Goal: Find specific page/section: Find specific page/section

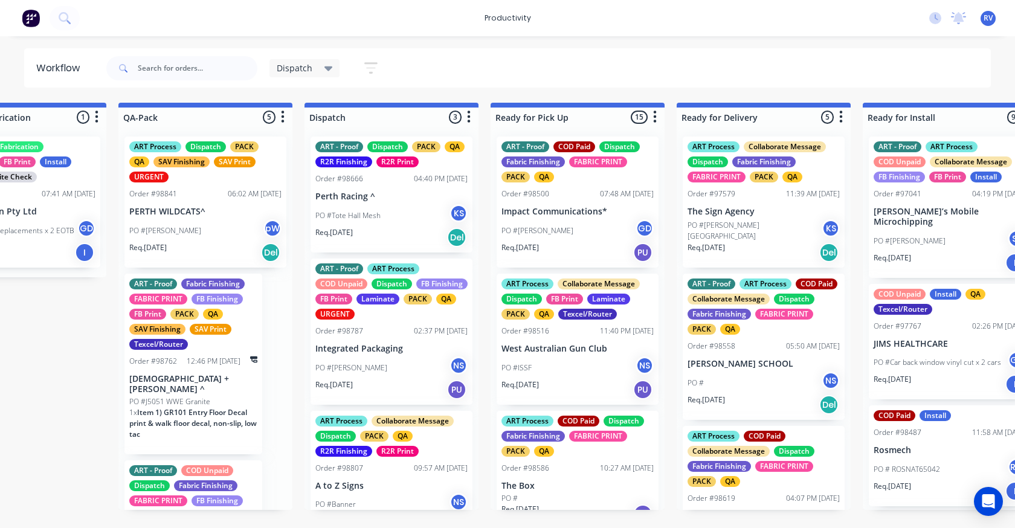
scroll to position [32, 0]
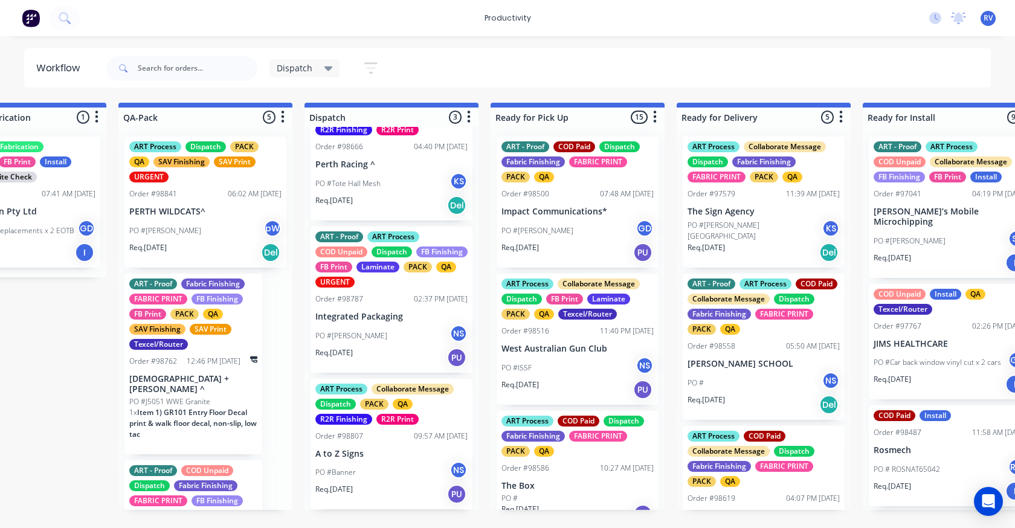
click at [300, 59] on div "Dispatch Save new view None edit Dispatch (Default) edit ART DEPT edit Banner F…" at bounding box center [329, 68] width 121 height 24
click at [297, 70] on span "Dispatch" at bounding box center [295, 68] width 36 height 13
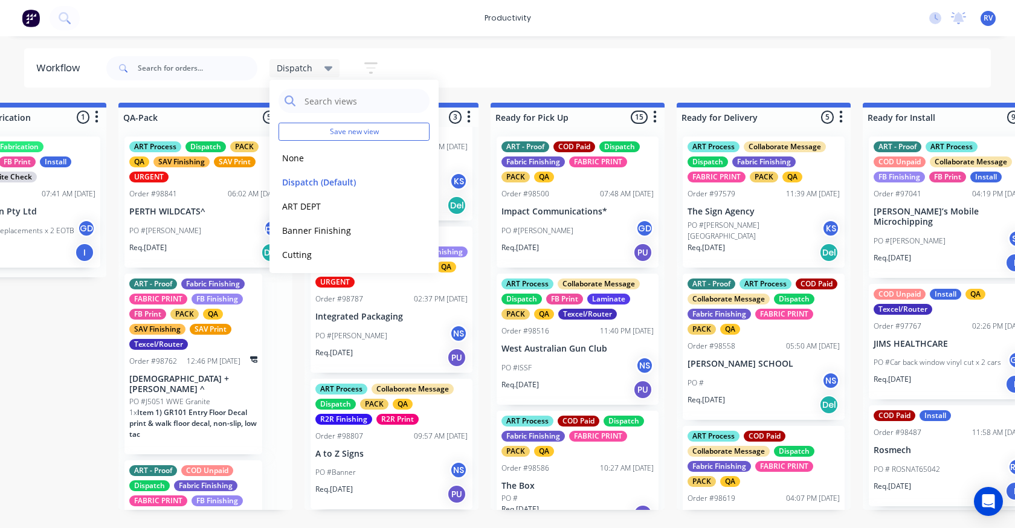
drag, startPoint x: 300, startPoint y: 163, endPoint x: 276, endPoint y: 146, distance: 29.5
click at [300, 161] on button "None" at bounding box center [342, 158] width 129 height 14
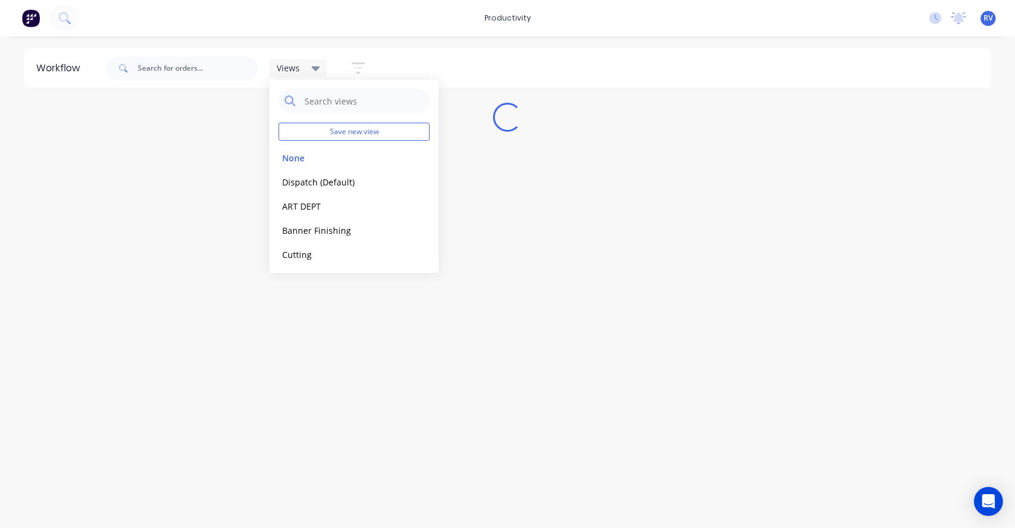
scroll to position [0, 0]
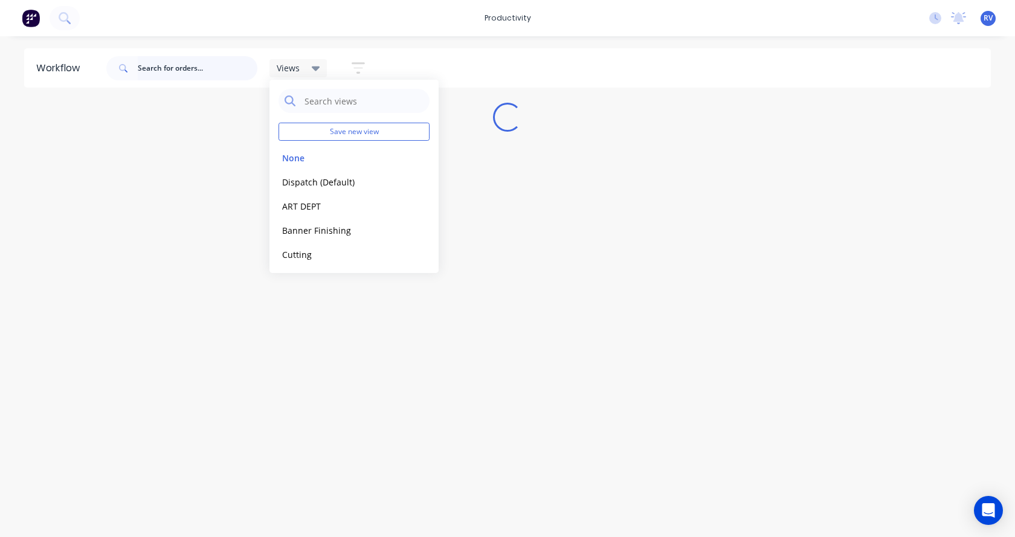
click at [191, 66] on input "text" at bounding box center [198, 68] width 120 height 24
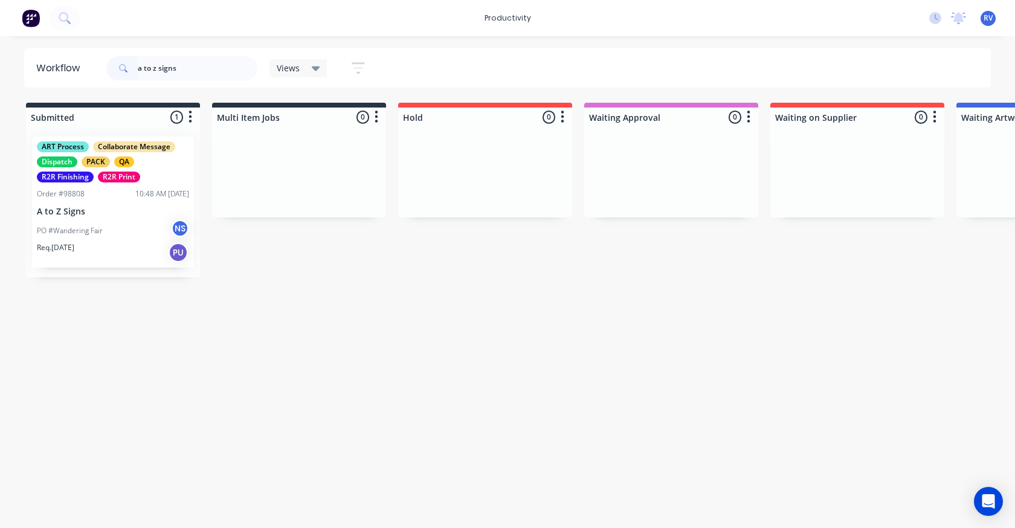
click at [114, 233] on div "PO #Wandering Fair NS" at bounding box center [113, 230] width 152 height 23
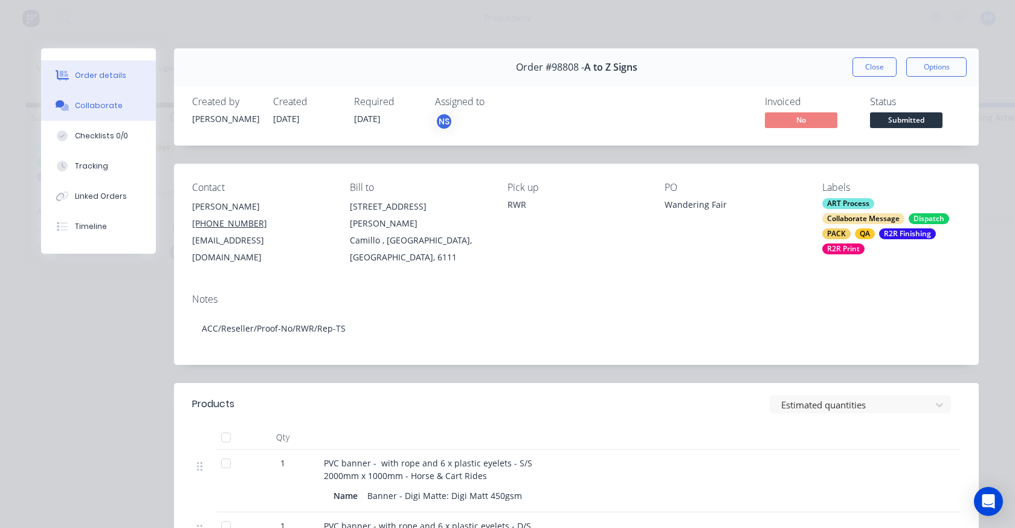
click at [98, 113] on button "Collaborate" at bounding box center [98, 106] width 115 height 30
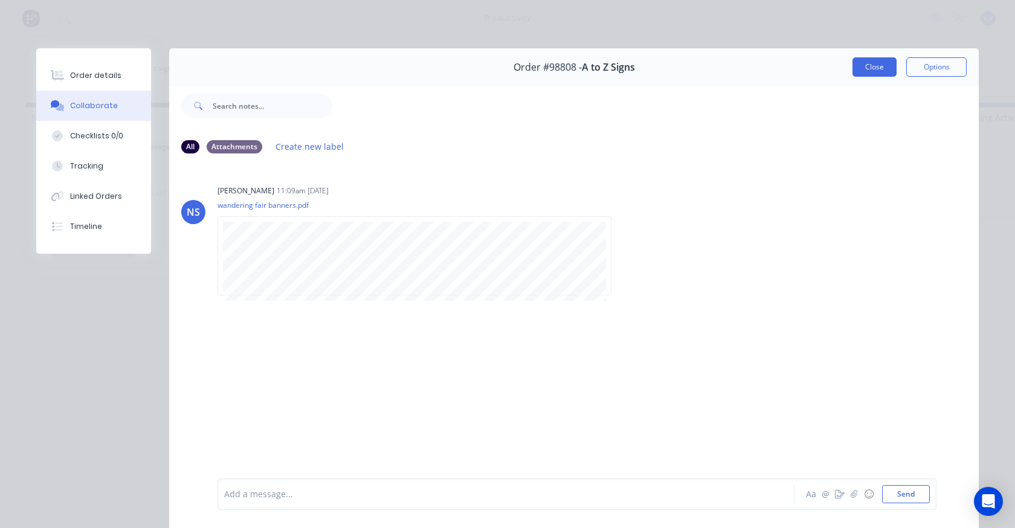
click at [852, 73] on button "Close" at bounding box center [874, 66] width 44 height 19
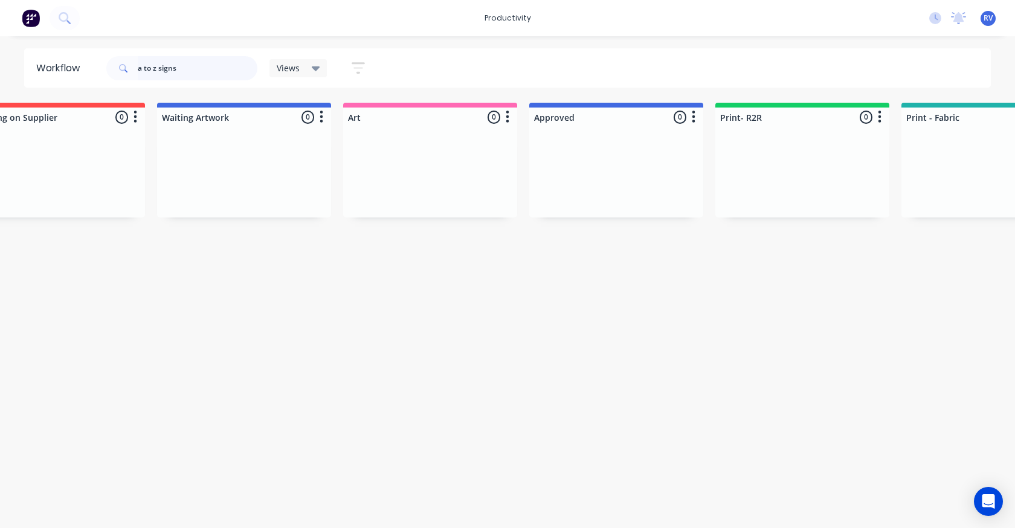
scroll to position [0, 801]
type input "a"
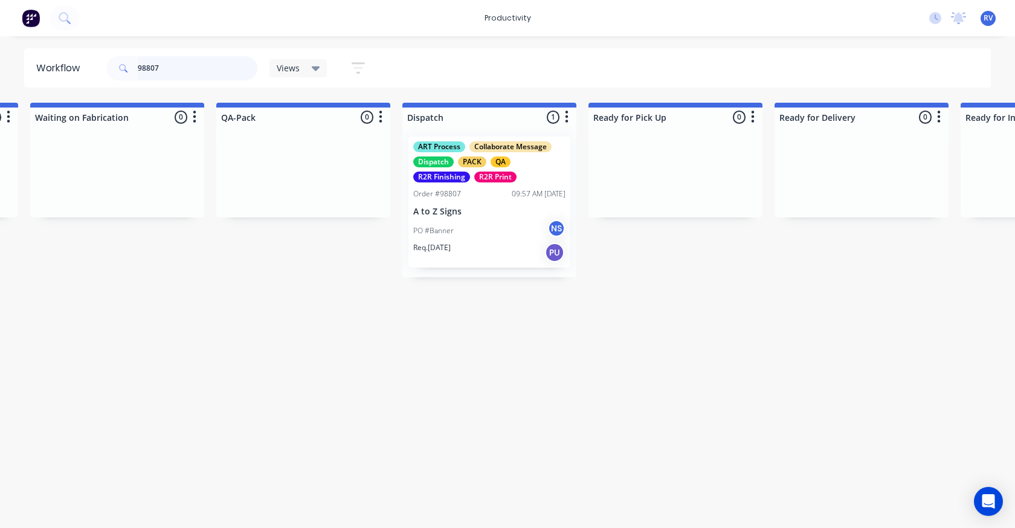
scroll to position [0, 2983]
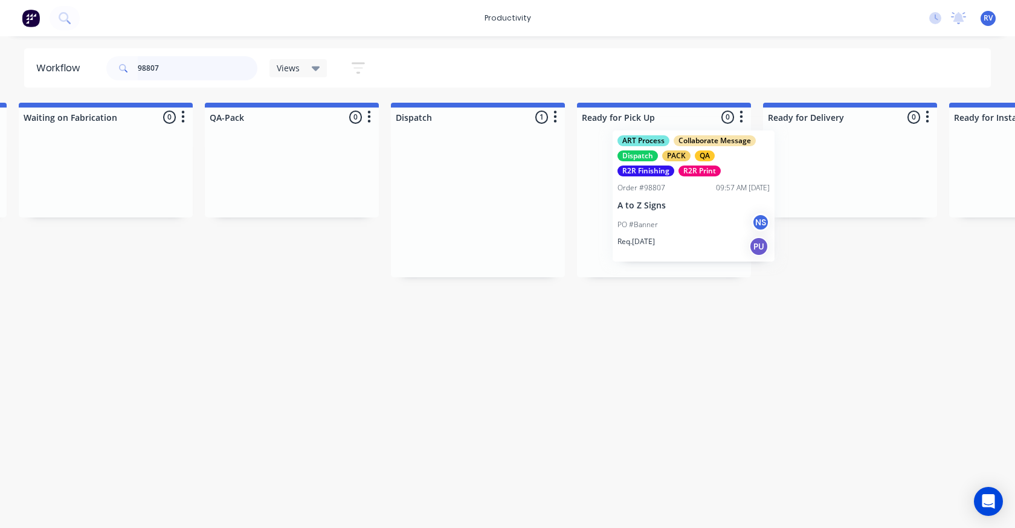
drag, startPoint x: 446, startPoint y: 166, endPoint x: 670, endPoint y: 160, distance: 224.1
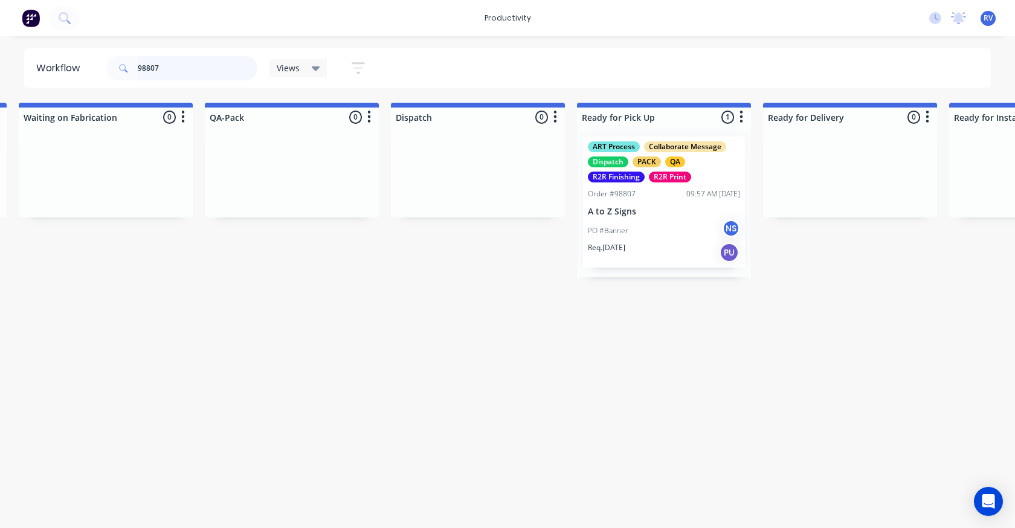
type input "98807"
click at [300, 74] on div "Views" at bounding box center [298, 68] width 58 height 18
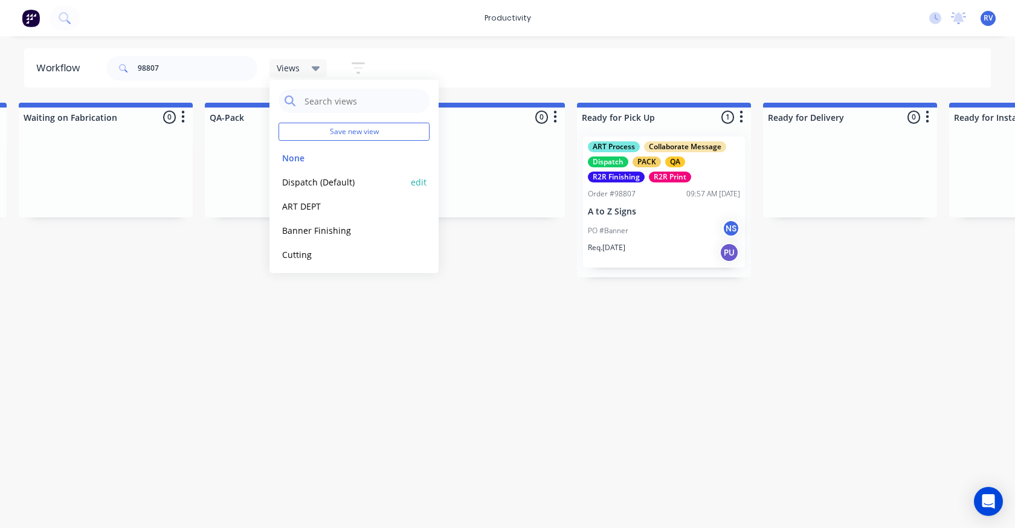
click at [331, 185] on button "Dispatch (Default)" at bounding box center [342, 182] width 129 height 14
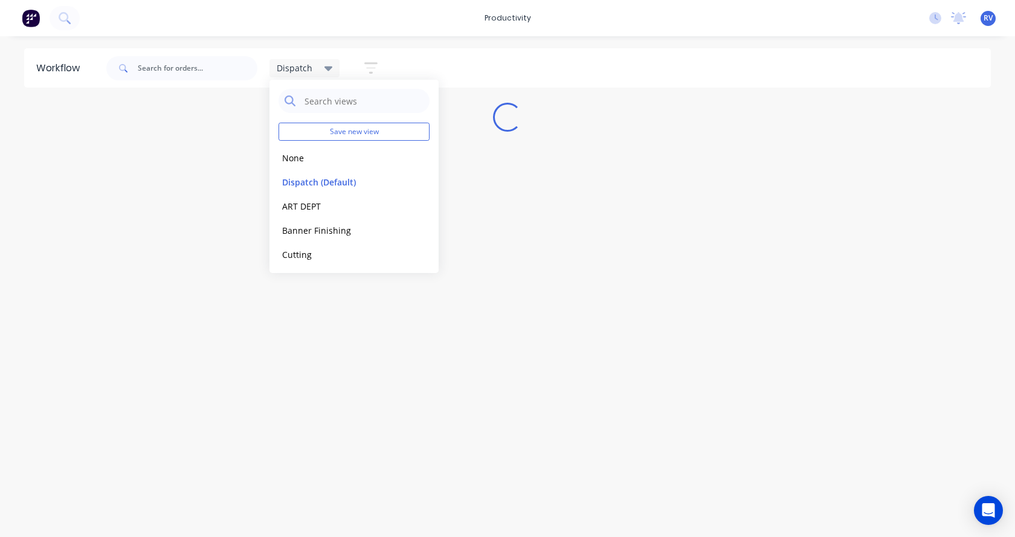
click at [303, 316] on div "Workflow Dispatch Save new view None edit Dispatch (Default) edit ART DEPT edit…" at bounding box center [507, 280] width 1015 height 464
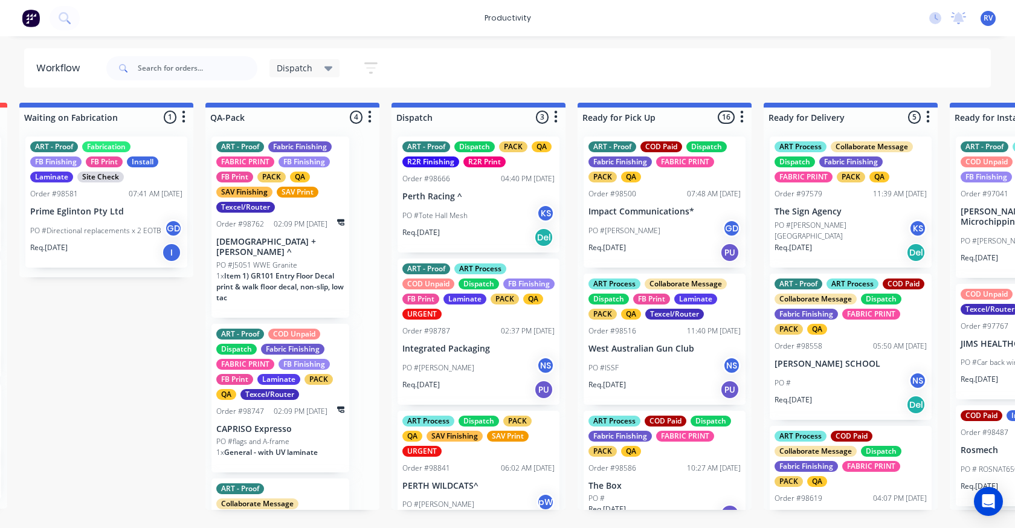
scroll to position [0, 646]
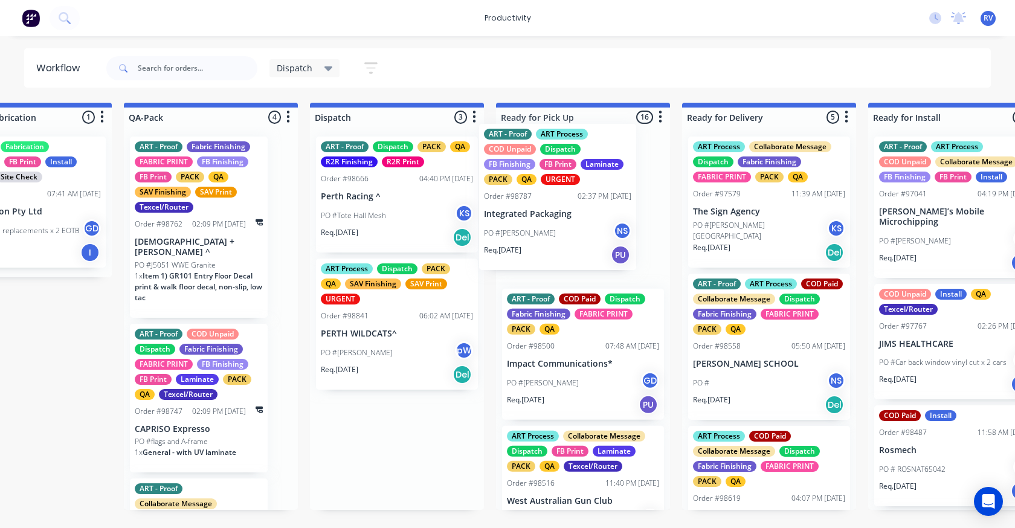
drag, startPoint x: 377, startPoint y: 376, endPoint x: 550, endPoint y: 236, distance: 222.9
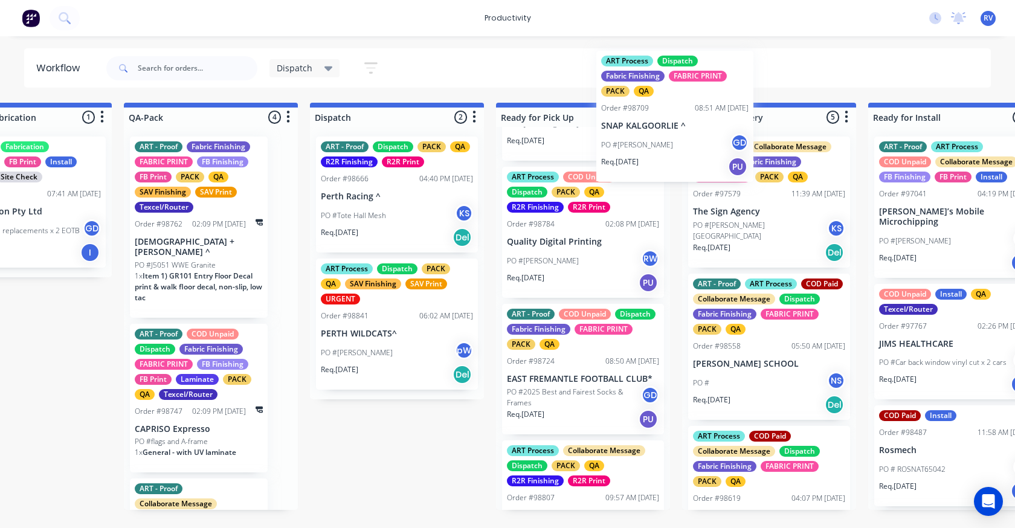
scroll to position [1509, 0]
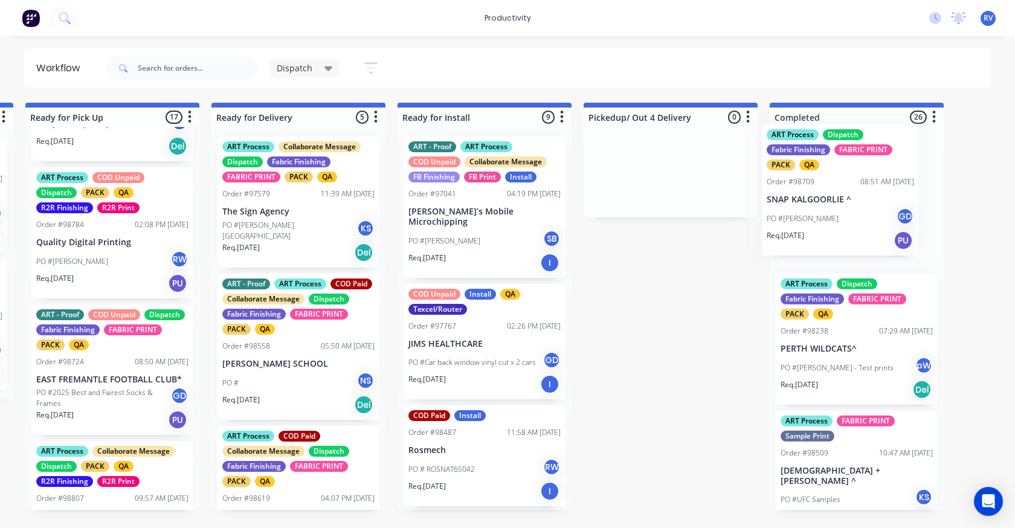
drag, startPoint x: 543, startPoint y: 166, endPoint x: 798, endPoint y: 220, distance: 260.5
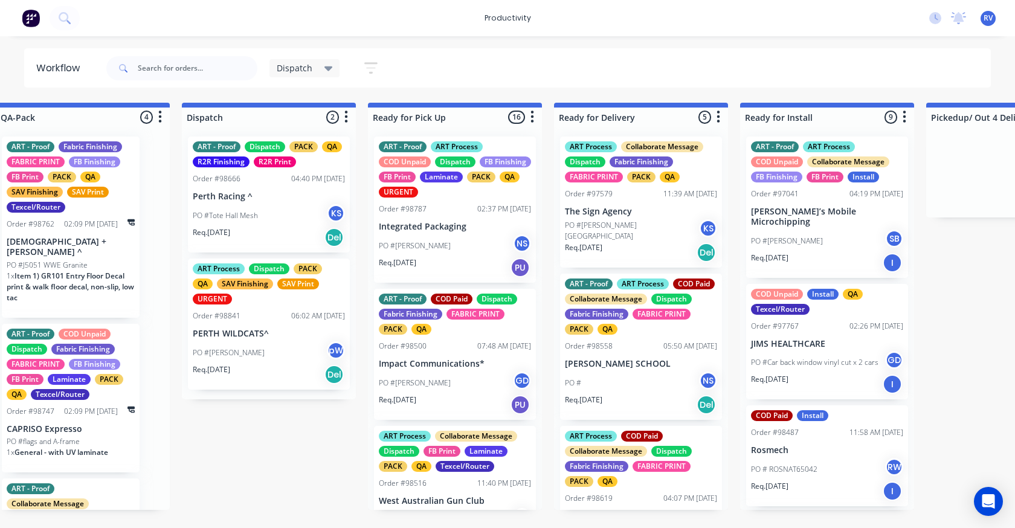
scroll to position [0, 772]
